Goal: Task Accomplishment & Management: Use online tool/utility

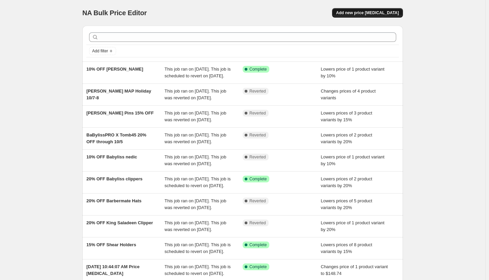
click at [380, 13] on span "Add new price [MEDICAL_DATA]" at bounding box center [367, 12] width 63 height 5
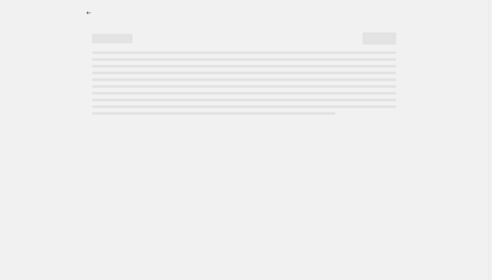
select select "percentage"
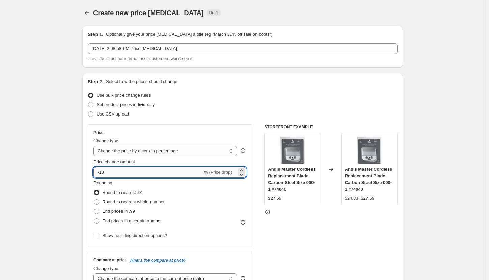
click at [114, 167] on input "-10" at bounding box center [147, 172] width 109 height 11
type input "-1"
type input "-40"
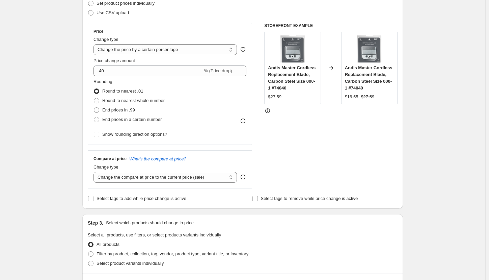
scroll to position [203, 0]
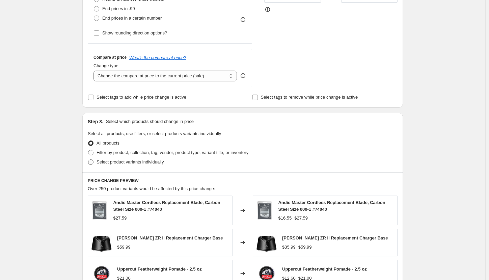
click at [92, 161] on span at bounding box center [90, 161] width 5 height 5
click at [88, 160] on input "Select product variants individually" at bounding box center [88, 159] width 0 height 0
radio input "true"
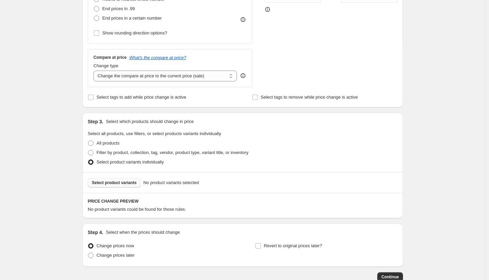
click at [129, 181] on span "Select product variants" at bounding box center [114, 182] width 45 height 5
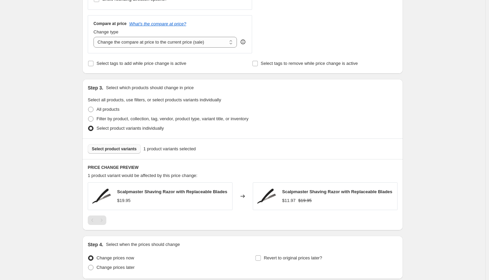
scroll to position [290, 0]
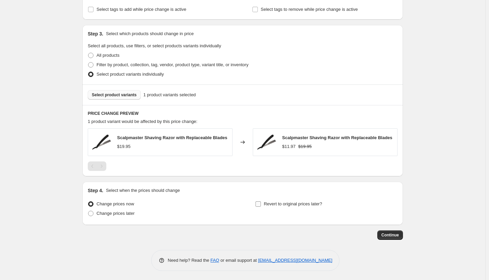
click at [260, 205] on input "Revert to original prices later?" at bounding box center [257, 203] width 5 height 5
checkbox input "true"
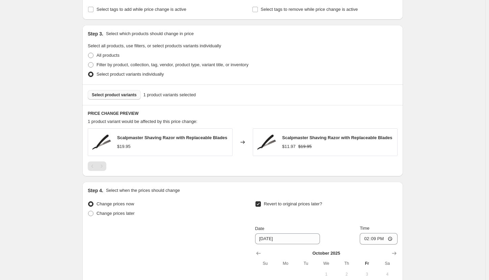
scroll to position [358, 0]
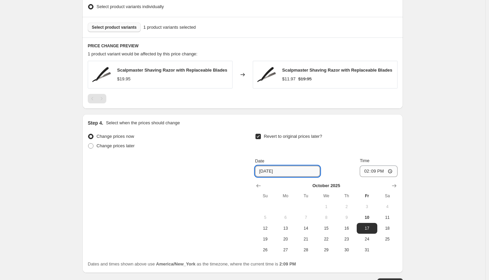
click at [291, 173] on input "[DATE]" at bounding box center [287, 171] width 65 height 11
click at [293, 171] on input "[DATE]" at bounding box center [287, 171] width 65 height 11
click at [395, 185] on icon "Show next month, November 2025" at bounding box center [394, 185] width 4 height 3
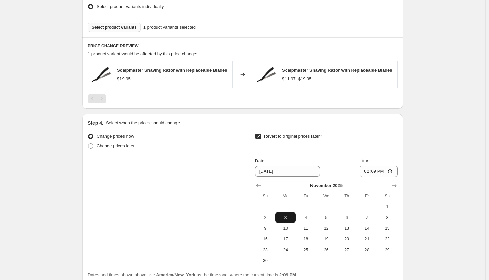
click at [292, 218] on span "3" at bounding box center [285, 217] width 15 height 5
type input "[DATE]"
click at [367, 170] on input "14:09" at bounding box center [379, 170] width 38 height 11
type input "23:59"
click at [385, 127] on div "Step 4. Select when the prices should change Change prices now Change prices la…" at bounding box center [243, 198] width 310 height 159
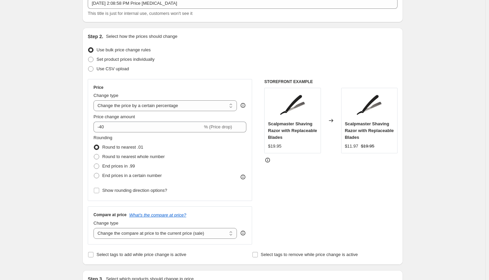
scroll to position [0, 0]
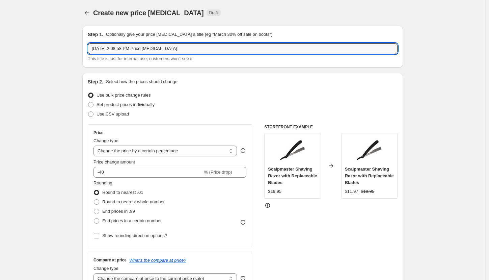
drag, startPoint x: 199, startPoint y: 47, endPoint x: 63, endPoint y: 42, distance: 135.8
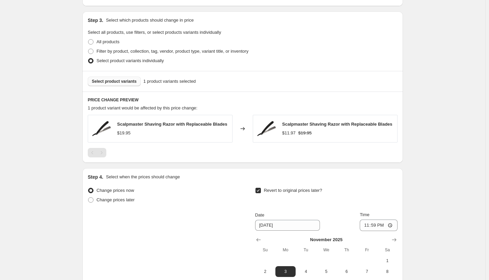
scroll to position [416, 0]
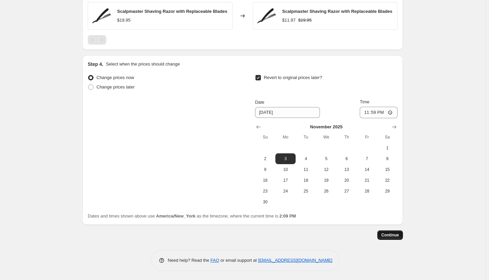
type input "40% OFF Scalpmaster Razor"
click at [393, 232] on button "Continue" at bounding box center [390, 234] width 26 height 9
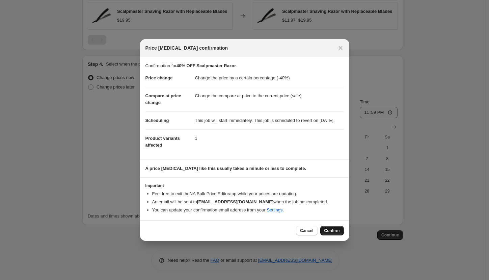
click at [331, 233] on span "Confirm" at bounding box center [332, 230] width 16 height 5
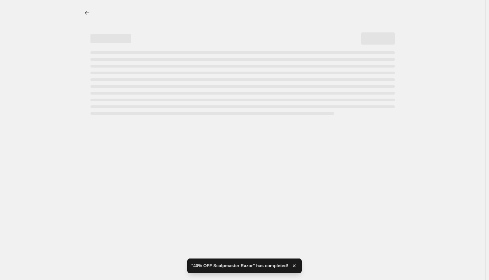
select select "percentage"
